Goal: Check status: Check status

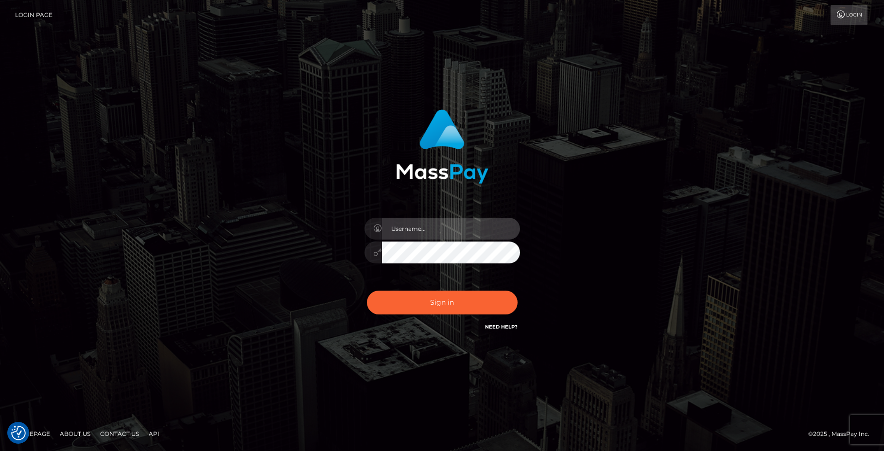
type input "Anthony.Spree"
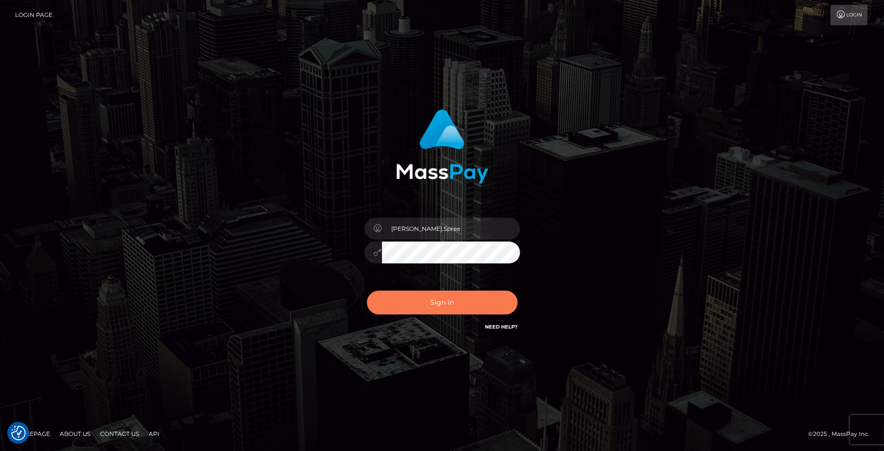
click at [446, 308] on button "Sign in" at bounding box center [442, 303] width 151 height 24
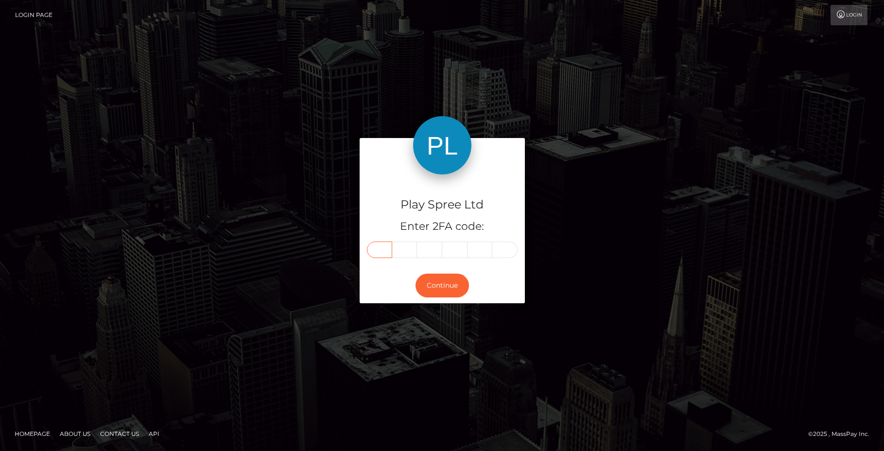
click at [380, 249] on input "text" at bounding box center [379, 250] width 25 height 17
type input "2"
type input "6"
type input "7"
type input "4"
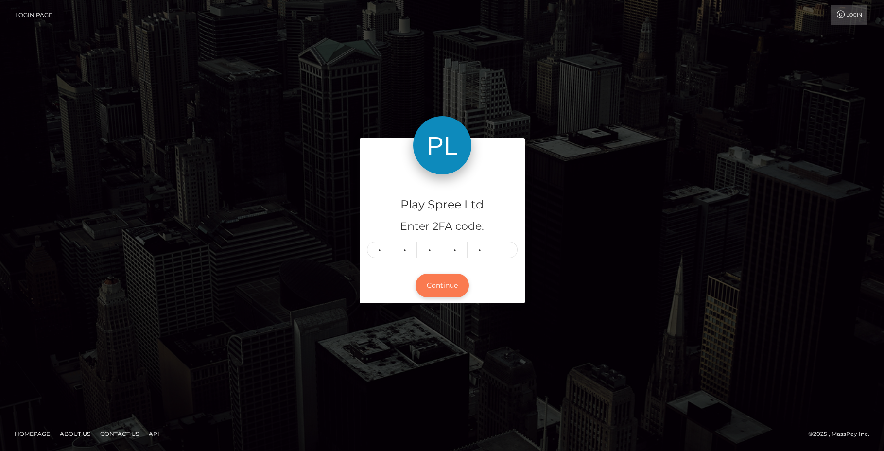
type input "1"
type input "0"
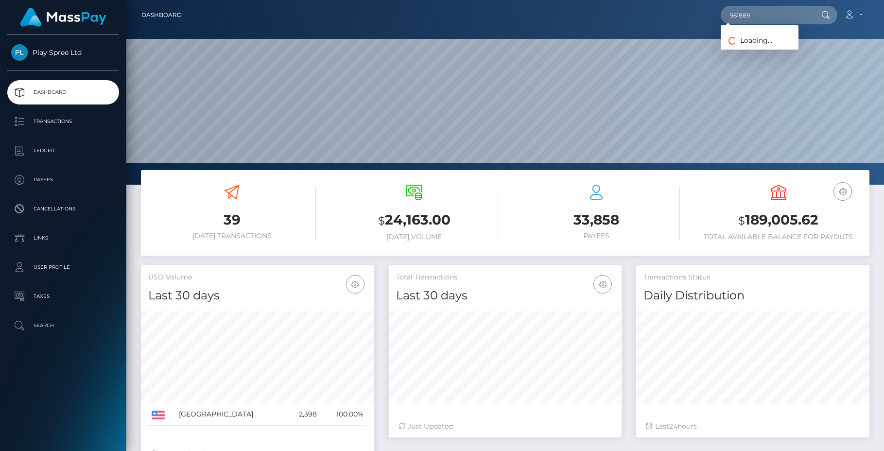
scroll to position [173, 233]
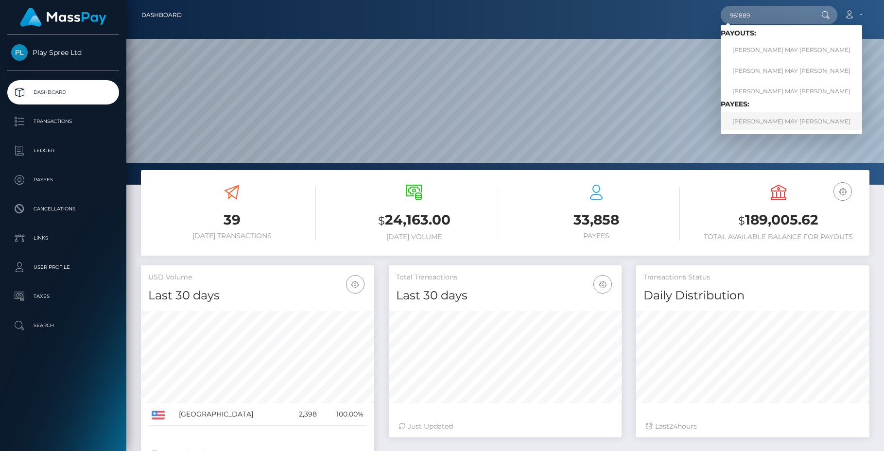
type input "961889"
click at [764, 125] on link "LATOYA MAY BROOKS" at bounding box center [791, 121] width 141 height 18
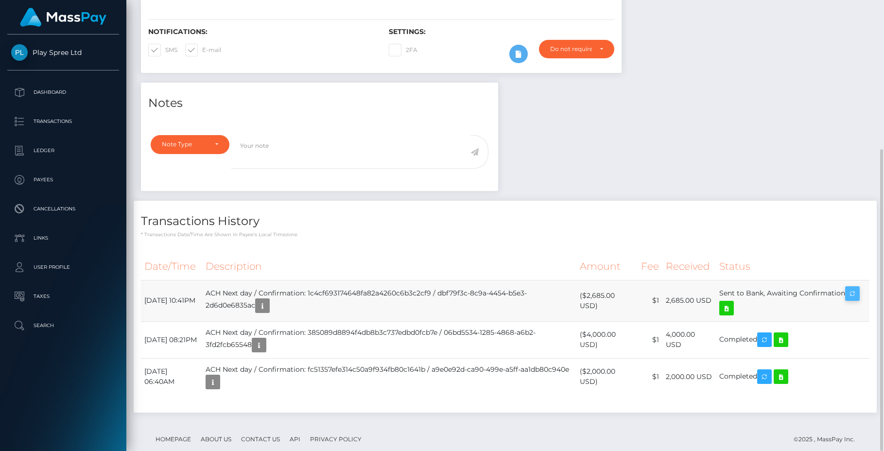
scroll to position [117, 233]
click at [847, 289] on icon "button" at bounding box center [853, 294] width 12 height 12
